Goal: Task Accomplishment & Management: Manage account settings

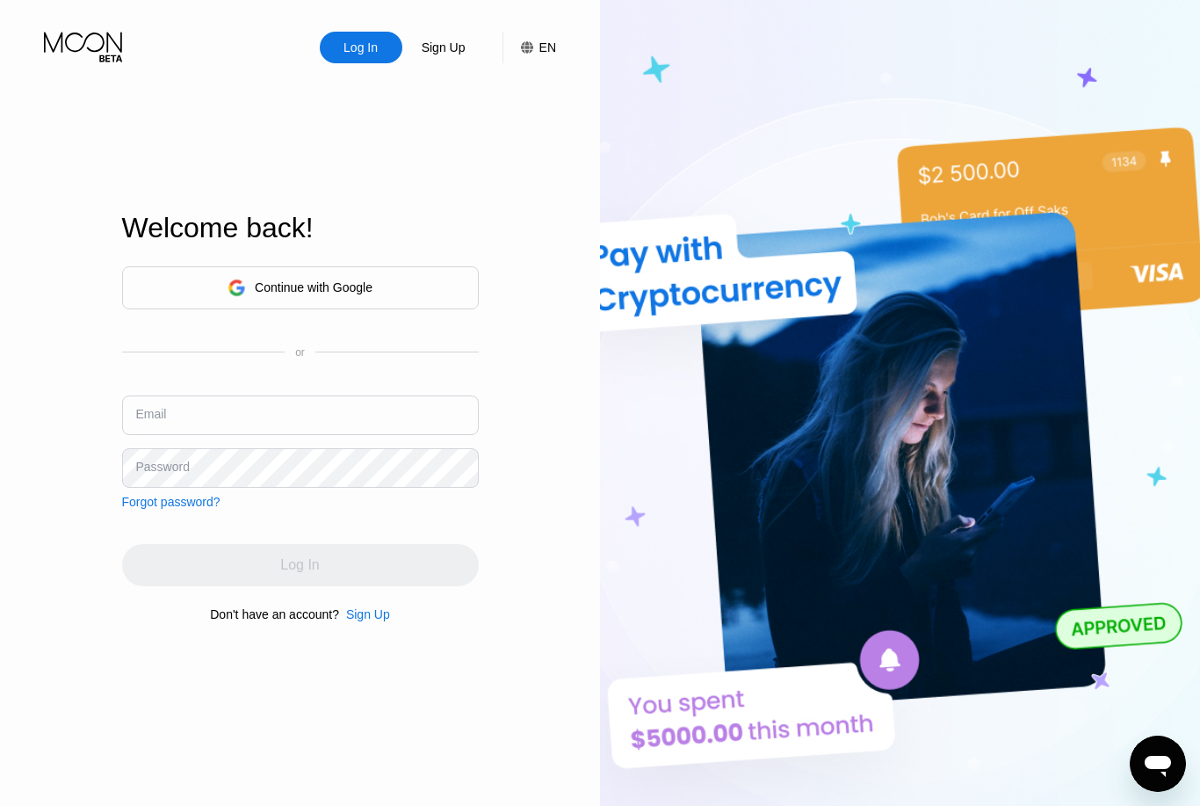
click at [353, 435] on input "text" at bounding box center [300, 415] width 357 height 40
type input "[EMAIL_ADDRESS][DOMAIN_NAME]"
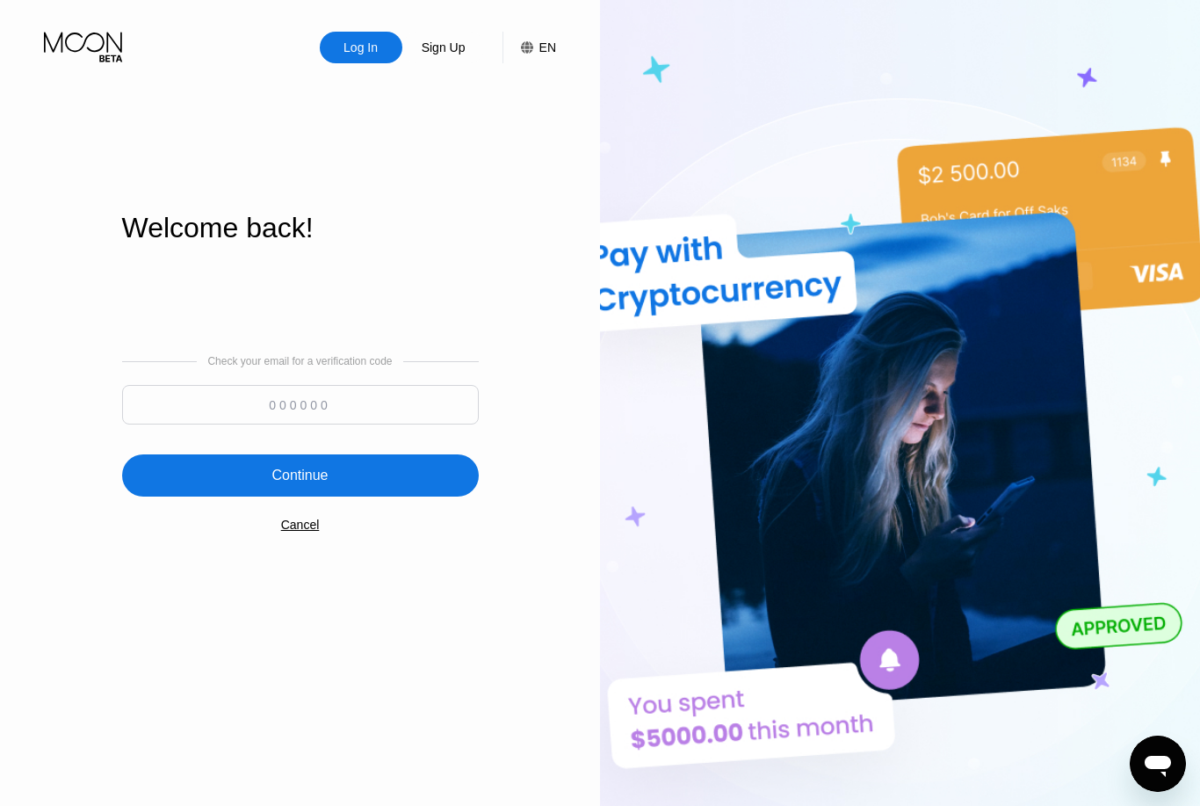
click at [334, 424] on input at bounding box center [300, 405] width 357 height 40
type input "529571"
click at [311, 484] on div "Continue" at bounding box center [299, 476] width 56 height 18
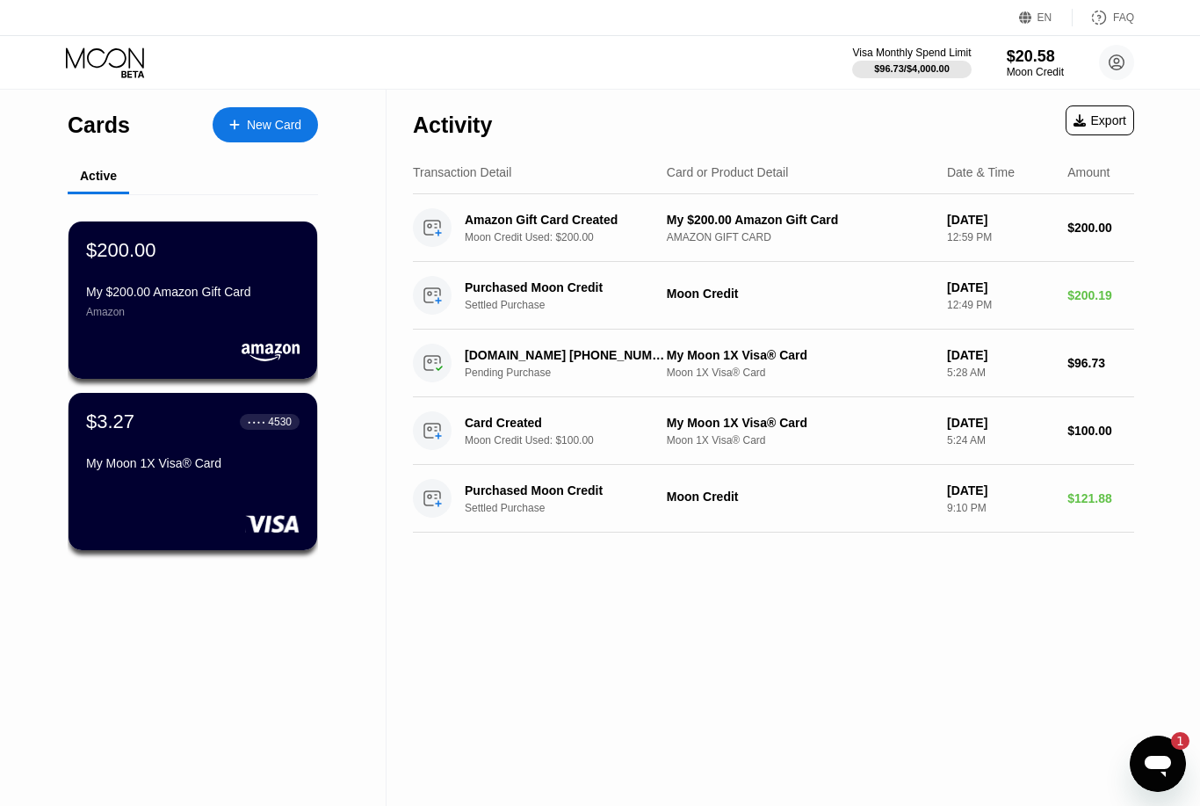
click at [114, 62] on icon at bounding box center [107, 62] width 82 height 31
click at [136, 70] on icon at bounding box center [107, 62] width 82 height 31
